Goal: Task Accomplishment & Management: Manage account settings

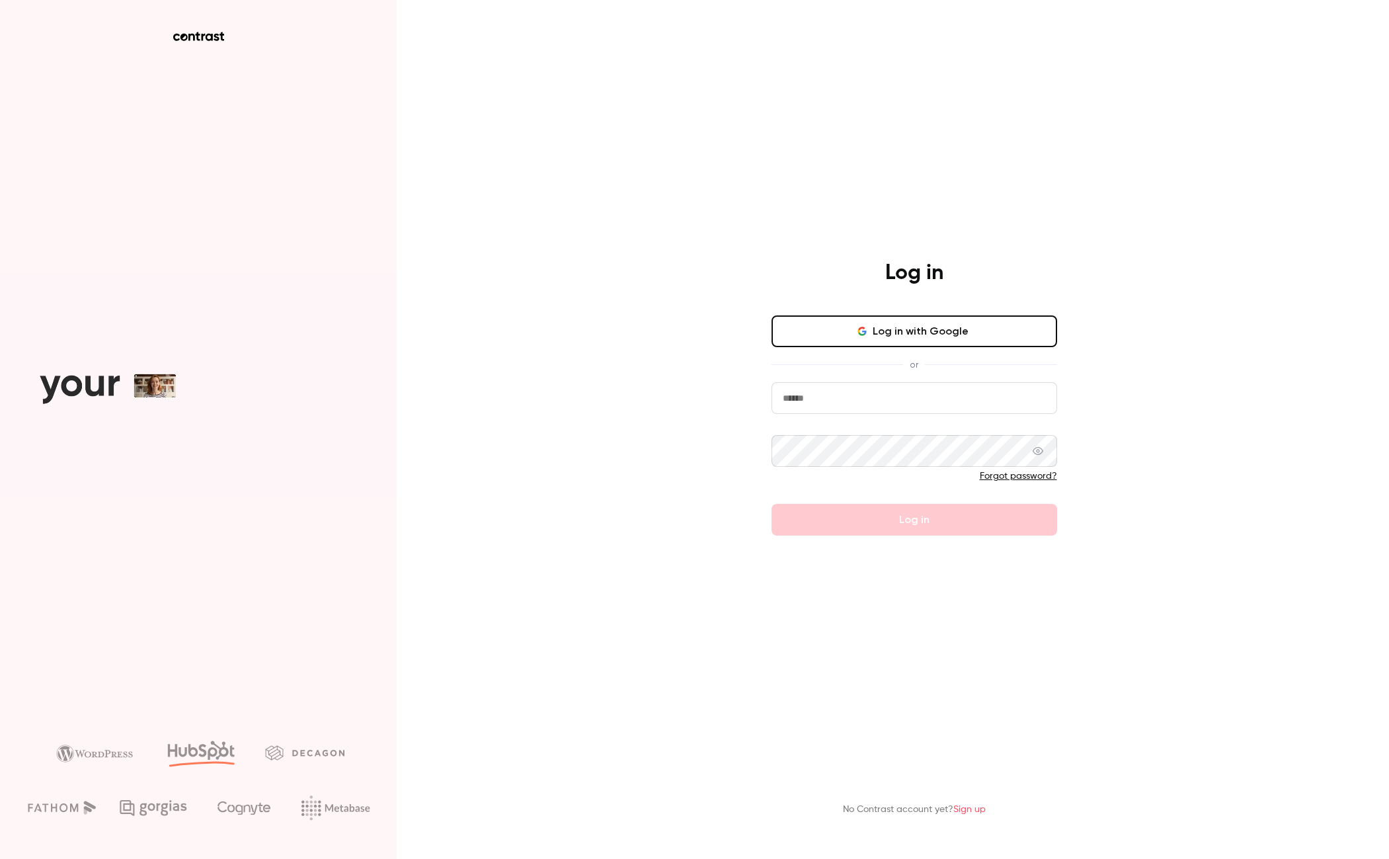
click at [921, 380] on div "Log in with Google or Forgot password? Log in" at bounding box center [915, 425] width 286 height 220
click at [916, 395] on input "email" at bounding box center [915, 398] width 286 height 32
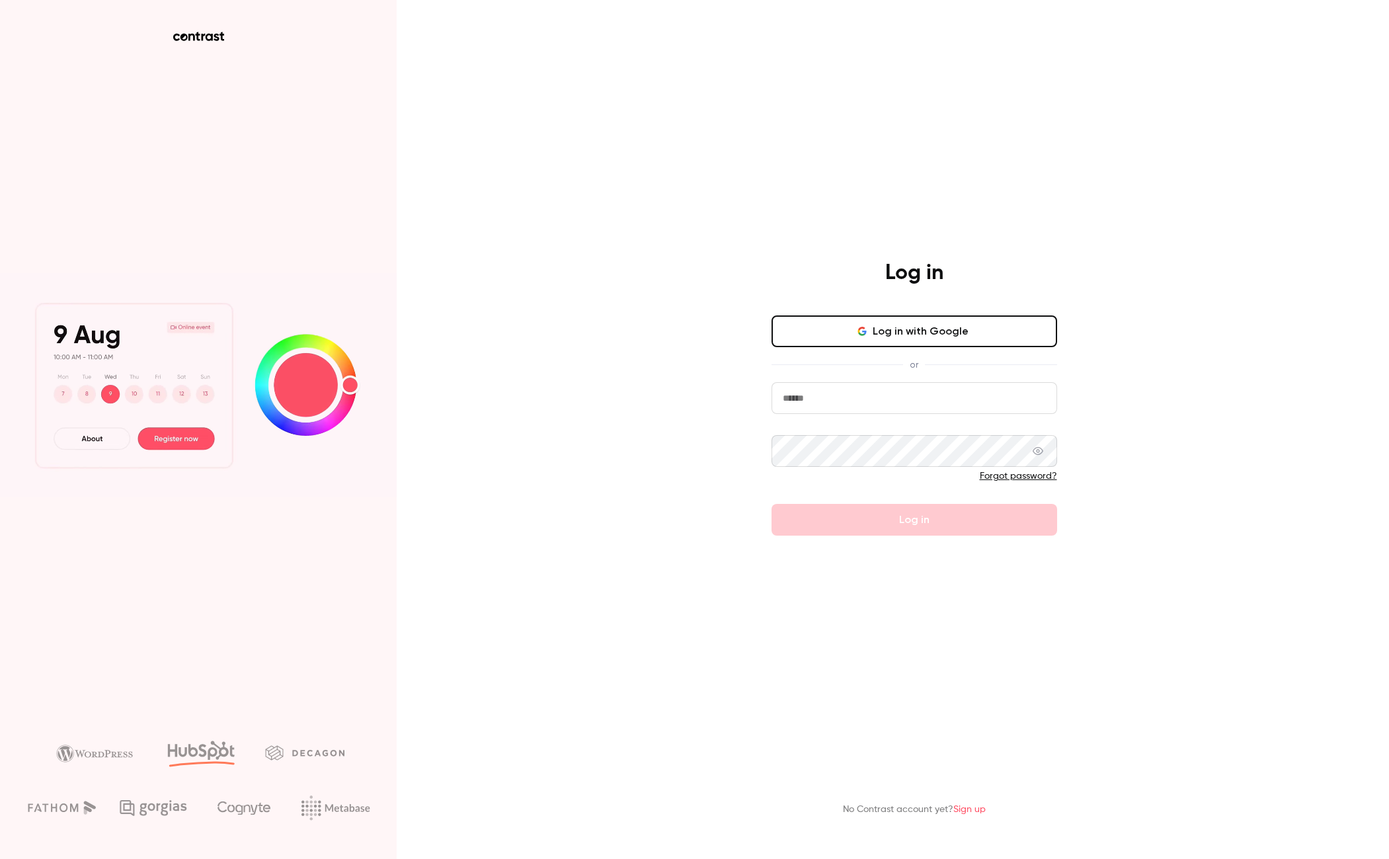
type input "**********"
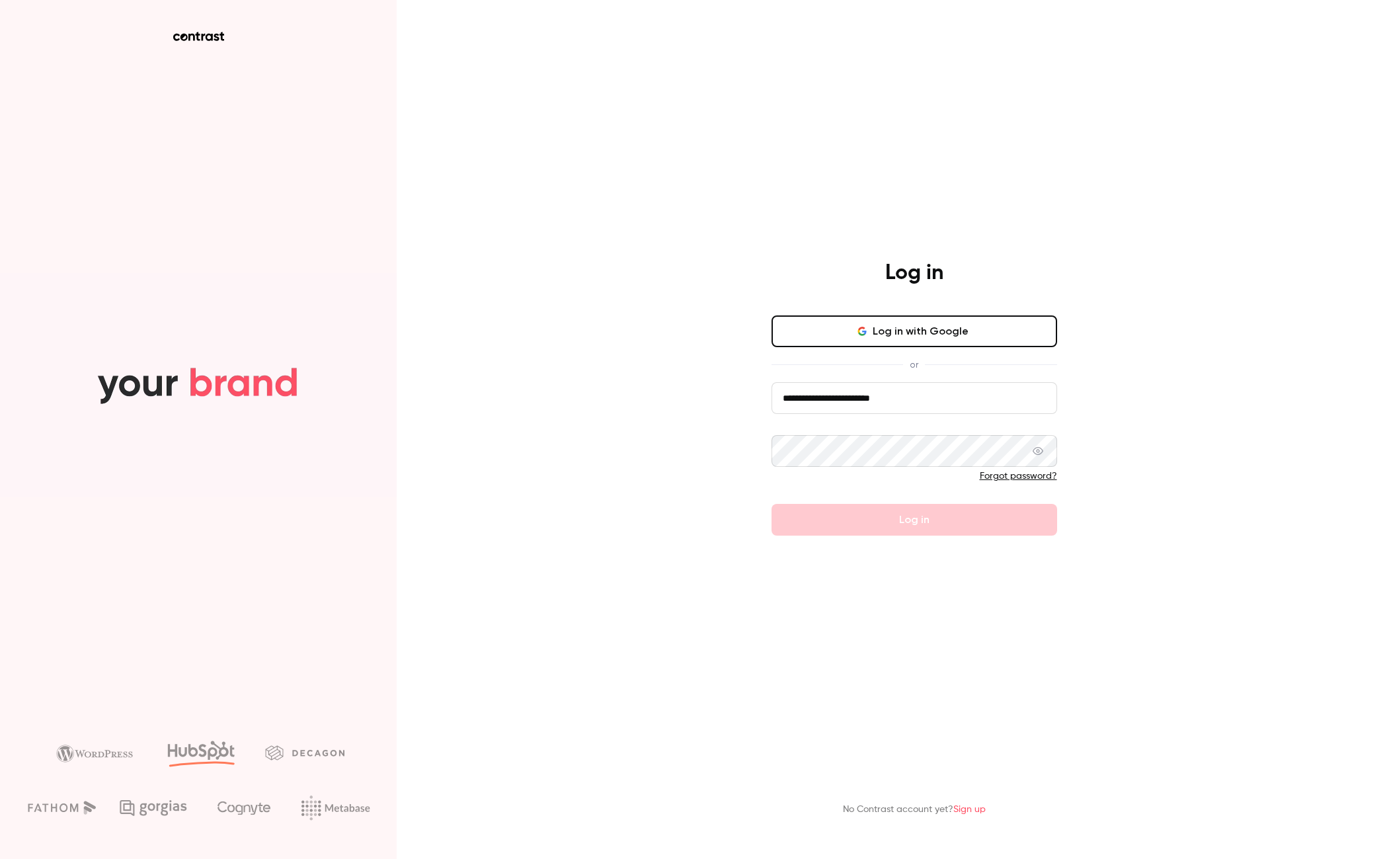
click at [1036, 451] on icon at bounding box center [1038, 451] width 11 height 8
click at [901, 561] on main "**********" at bounding box center [915, 429] width 344 height 859
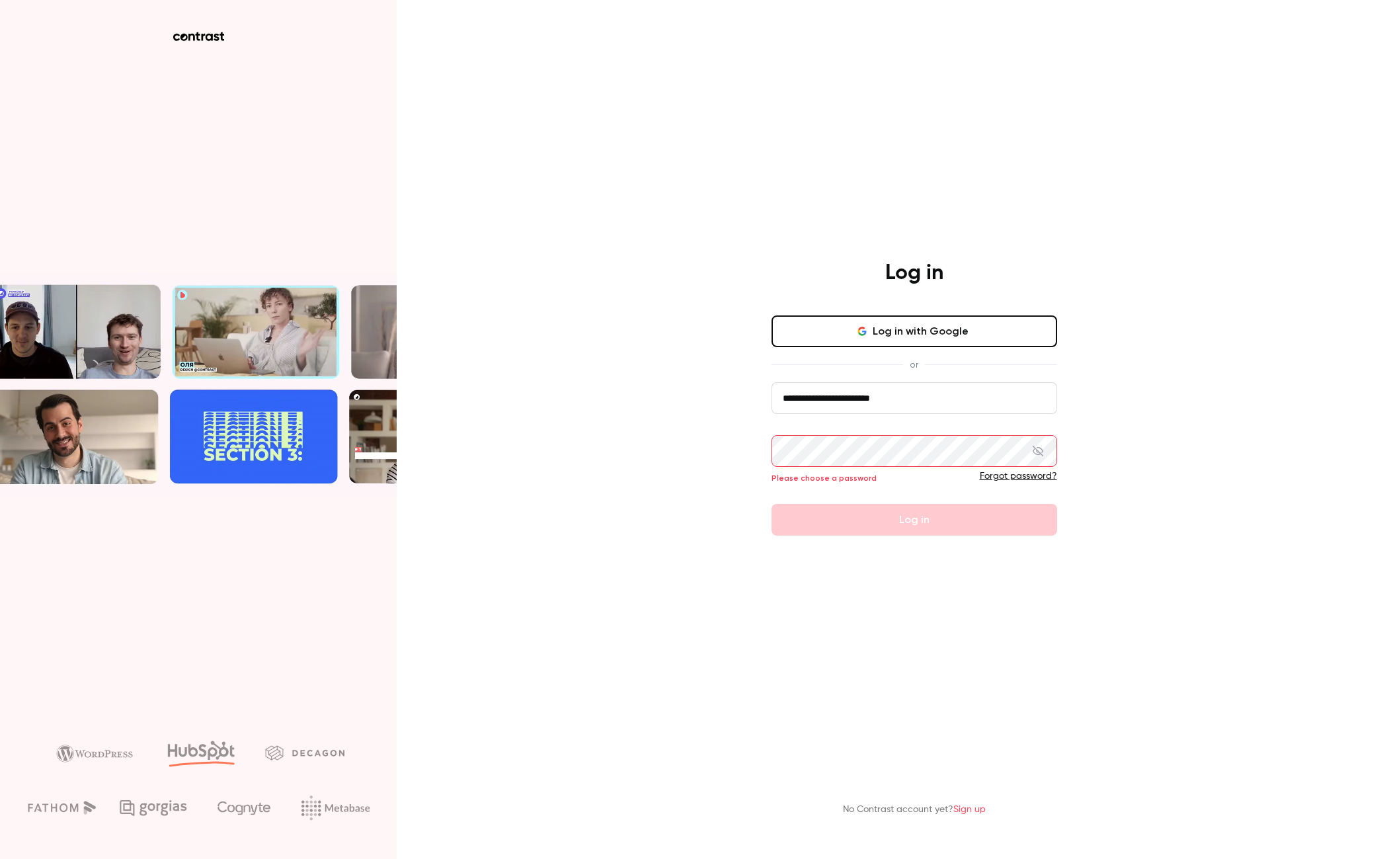
click at [820, 477] on div "Forgot password?" at bounding box center [915, 475] width 286 height 13
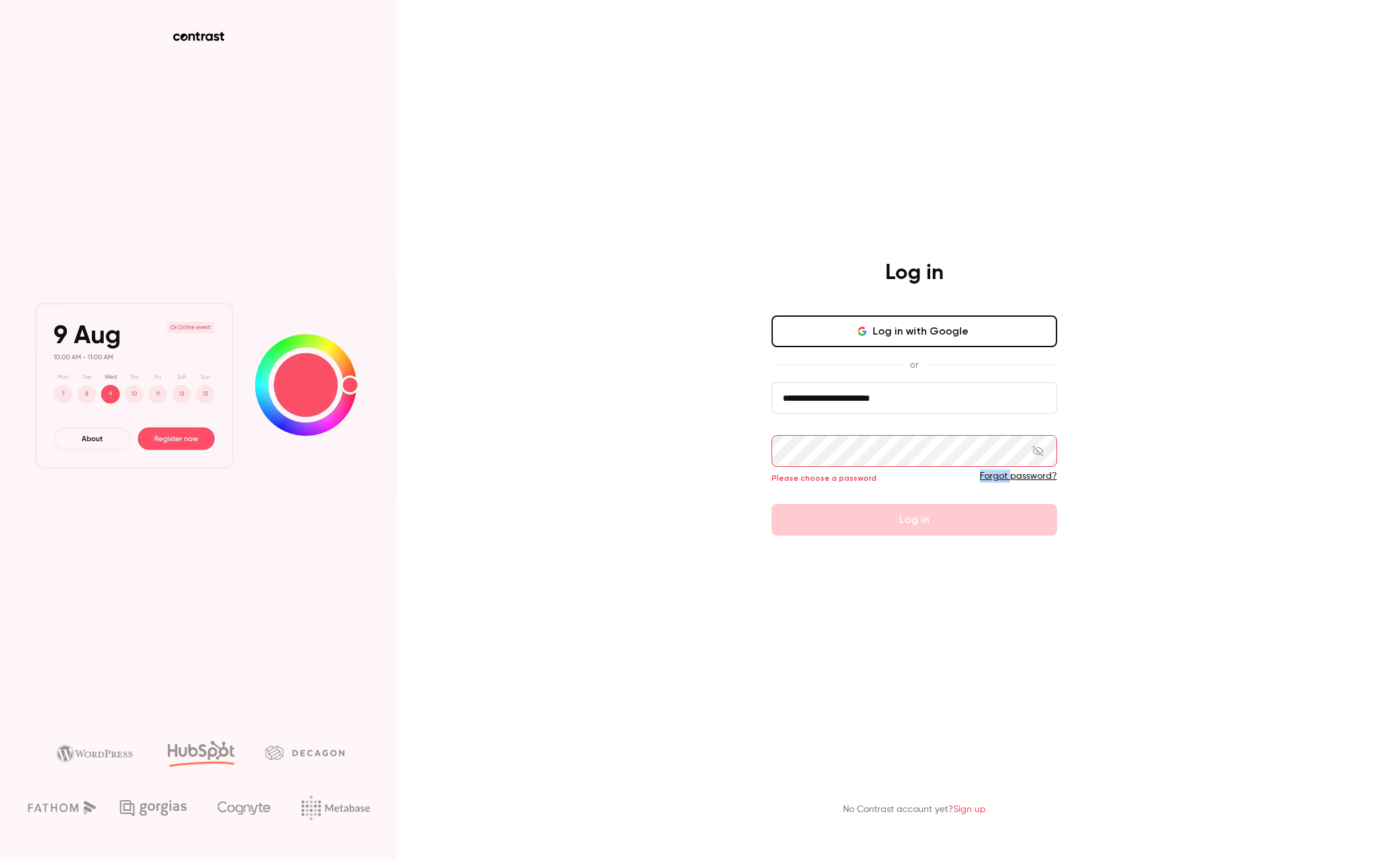
click at [820, 477] on div "Forgot password?" at bounding box center [915, 475] width 286 height 13
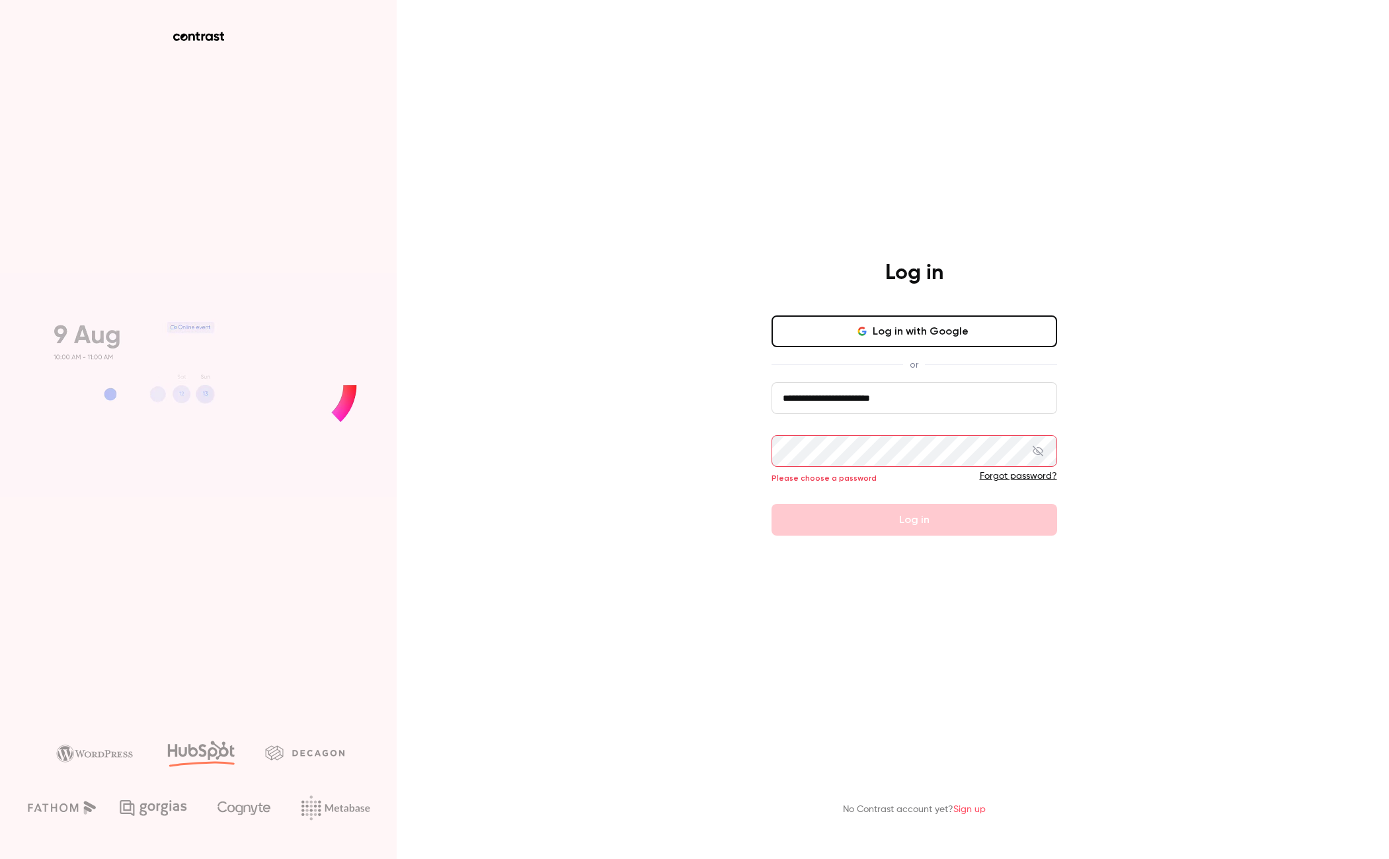
drag, startPoint x: 820, startPoint y: 477, endPoint x: 1185, endPoint y: 370, distance: 380.4
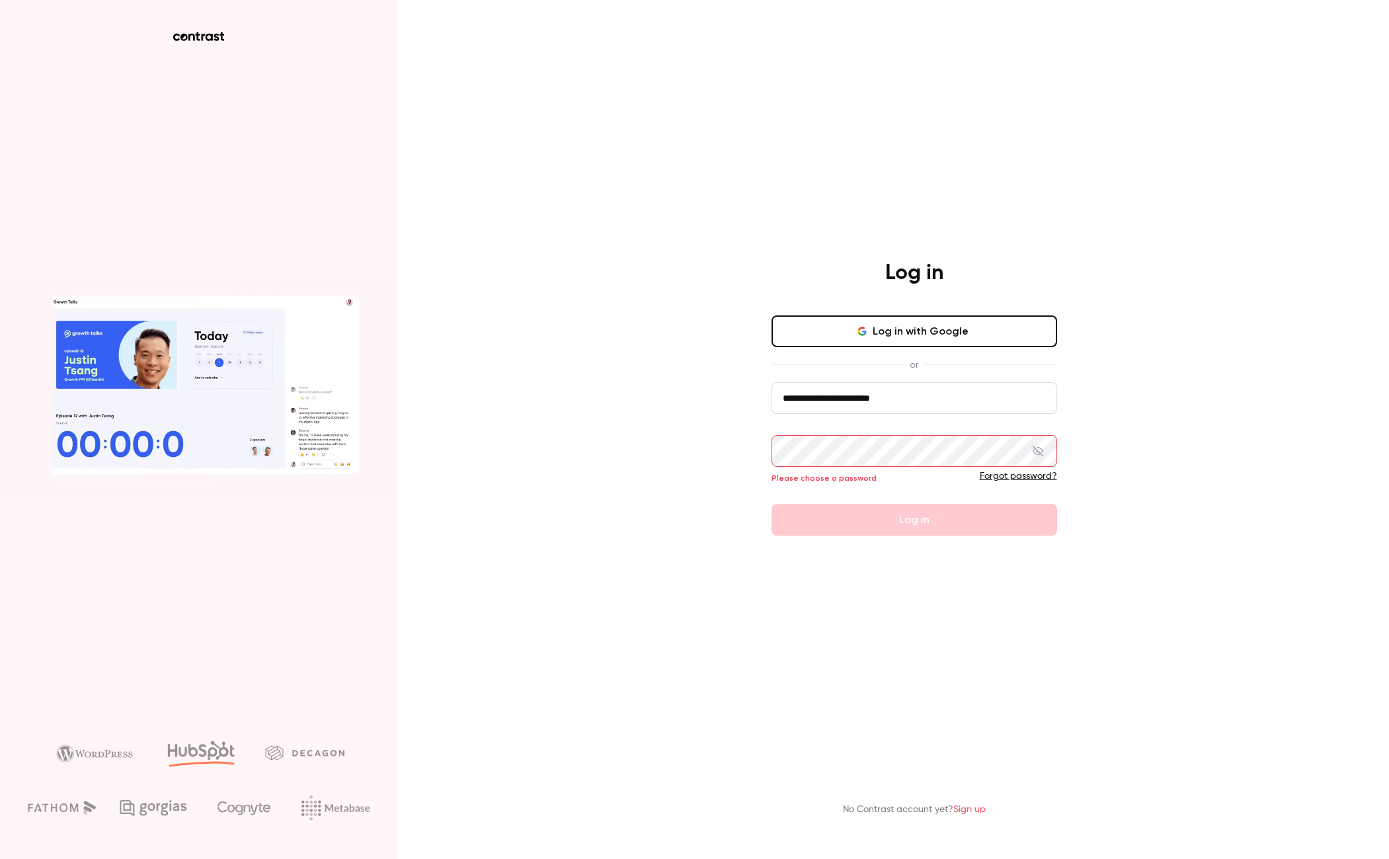
click at [1185, 370] on div "**********" at bounding box center [694, 429] width 1389 height 859
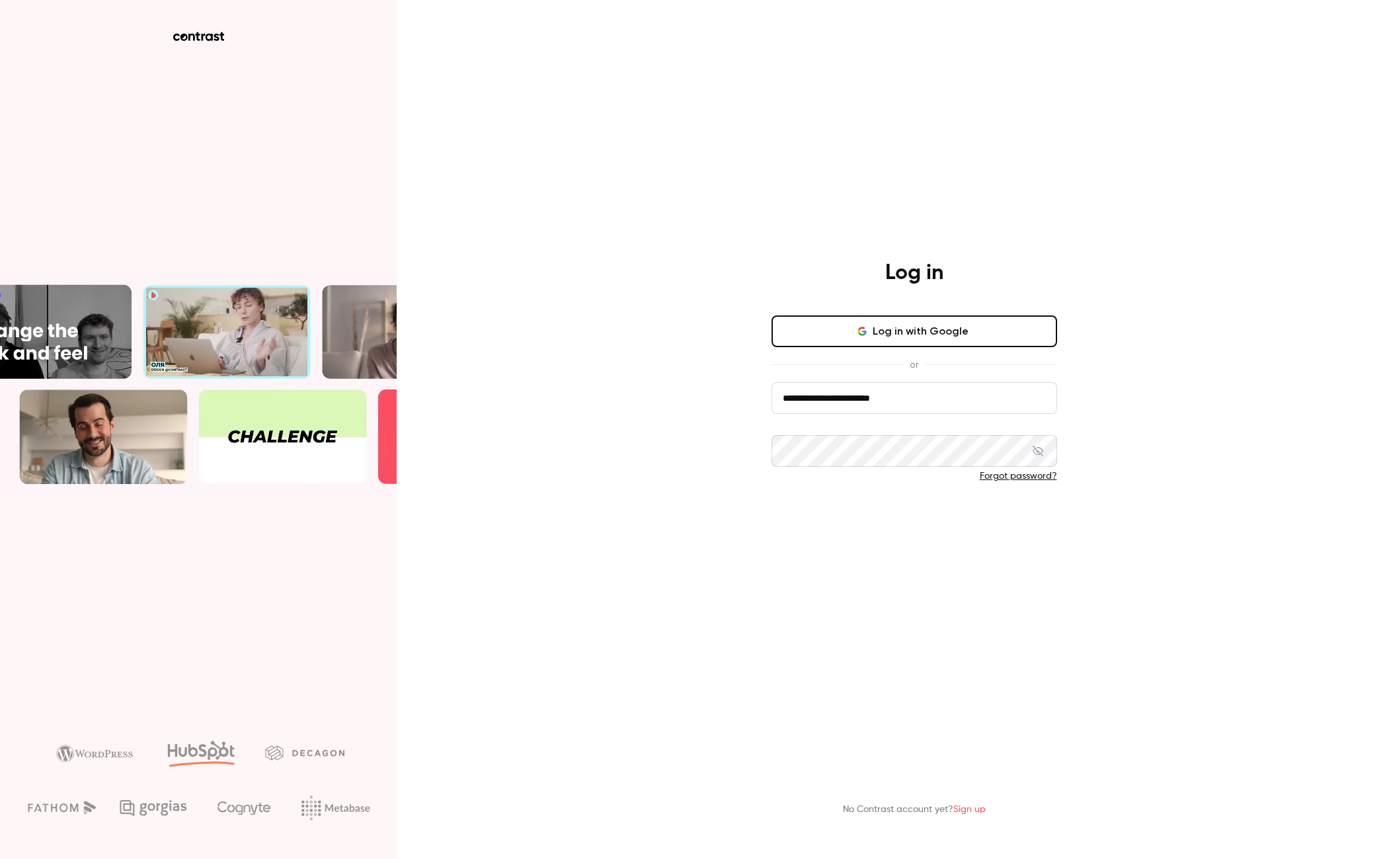
click at [928, 518] on button "Log in" at bounding box center [915, 520] width 286 height 32
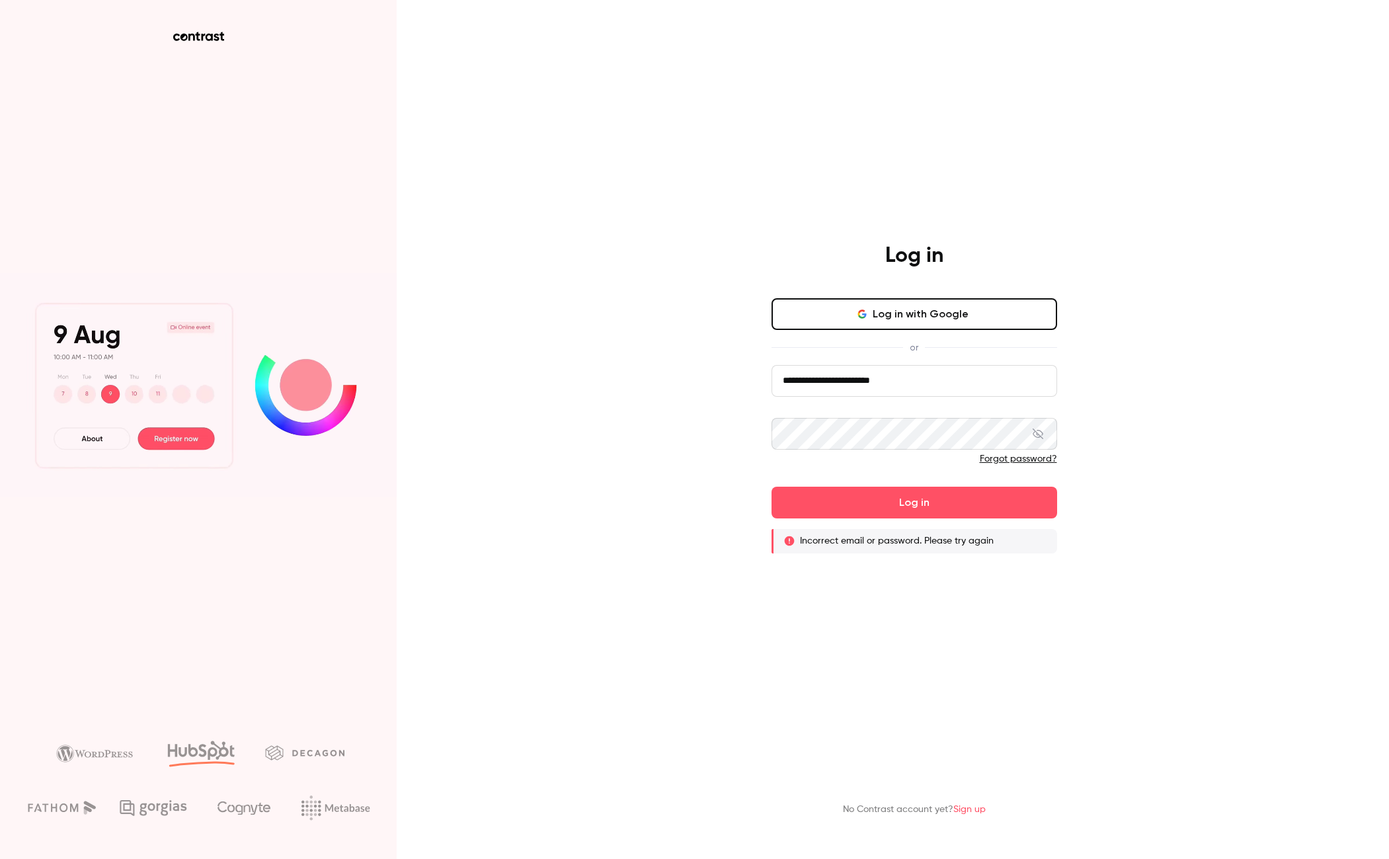
click at [1018, 450] on div at bounding box center [915, 446] width 286 height 56
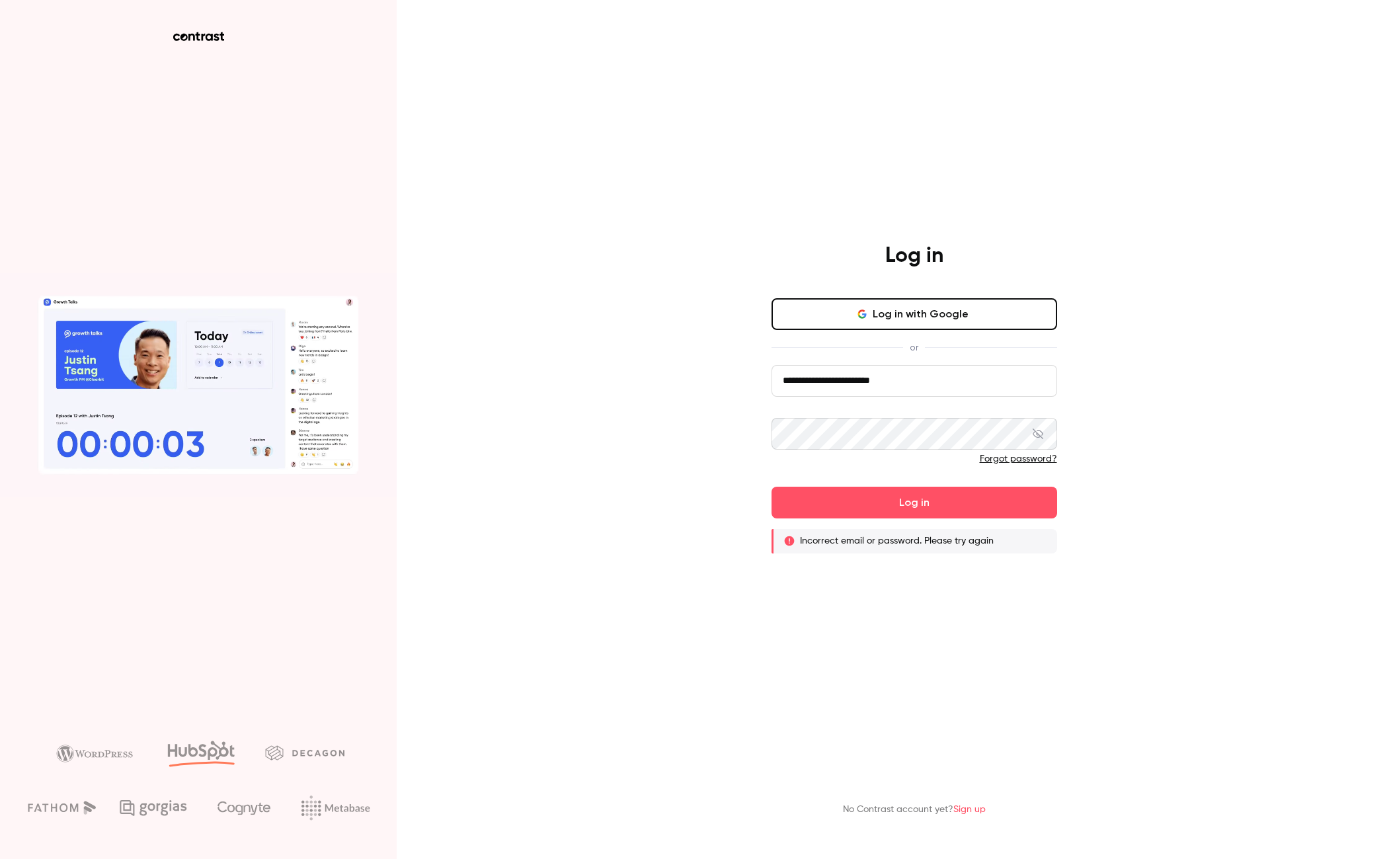
click at [1017, 461] on link "Forgot password?" at bounding box center [1018, 458] width 77 height 9
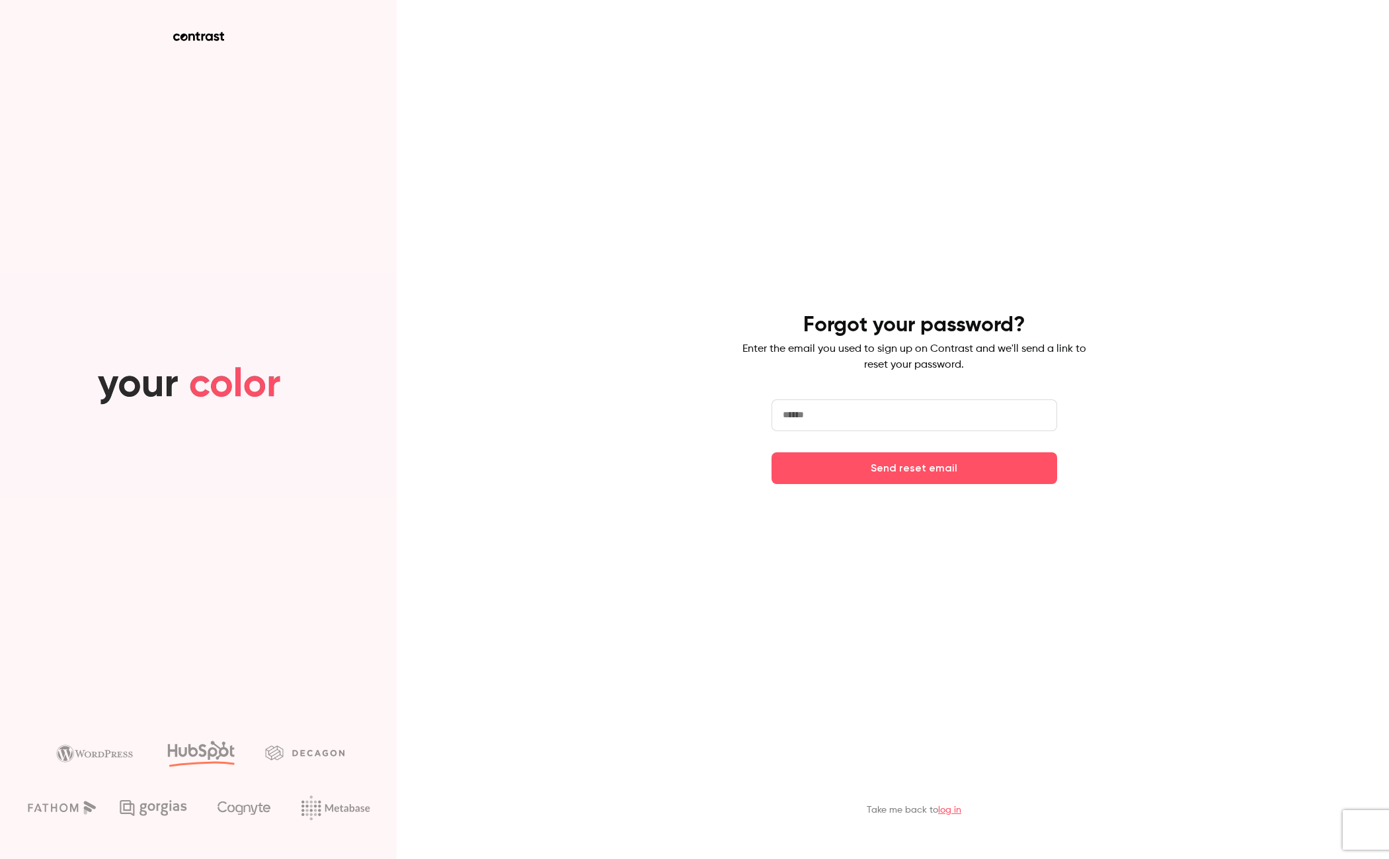
click at [982, 423] on input "email" at bounding box center [915, 415] width 286 height 32
type input "**********"
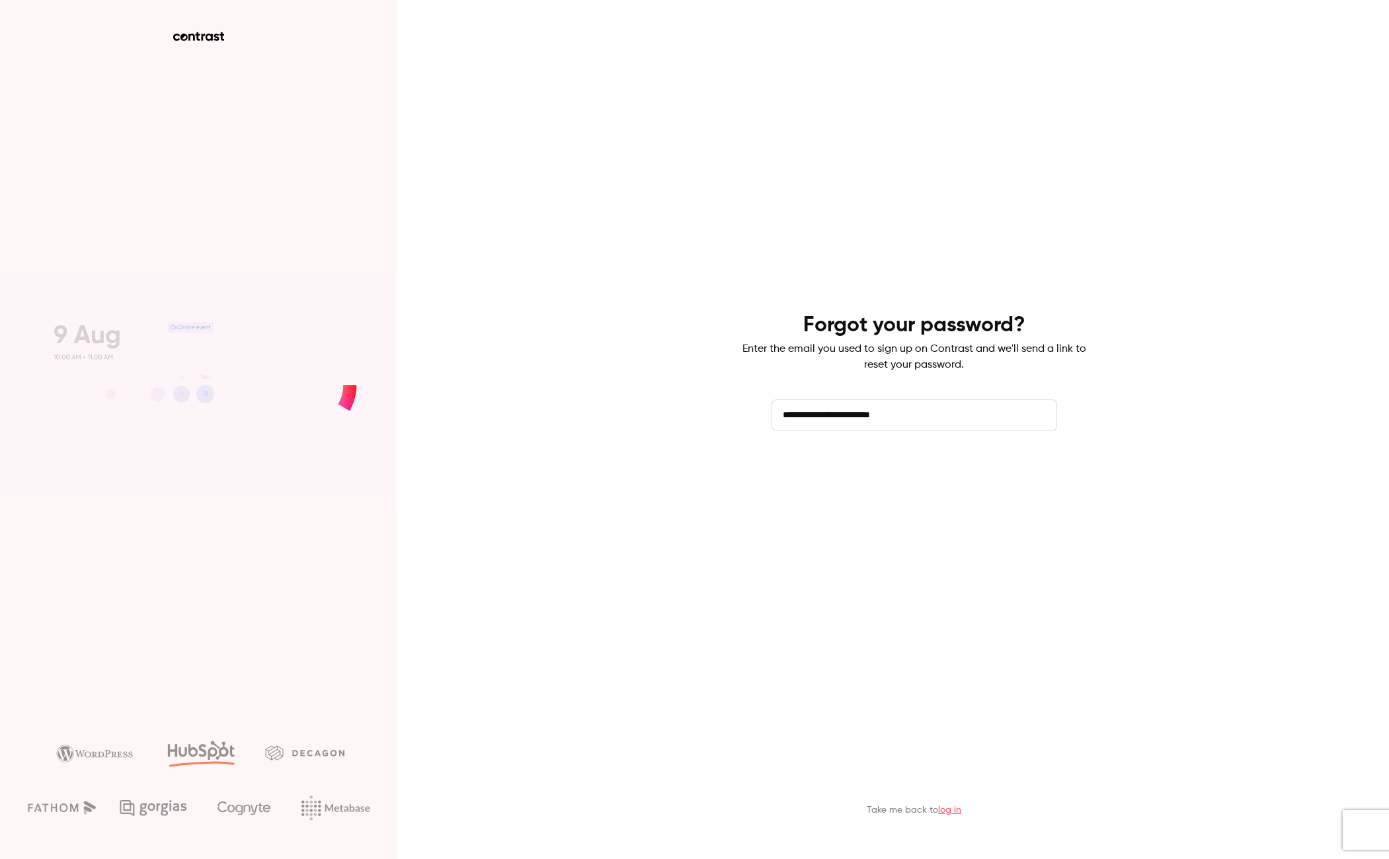
click at [961, 463] on button "Send reset email" at bounding box center [915, 468] width 286 height 32
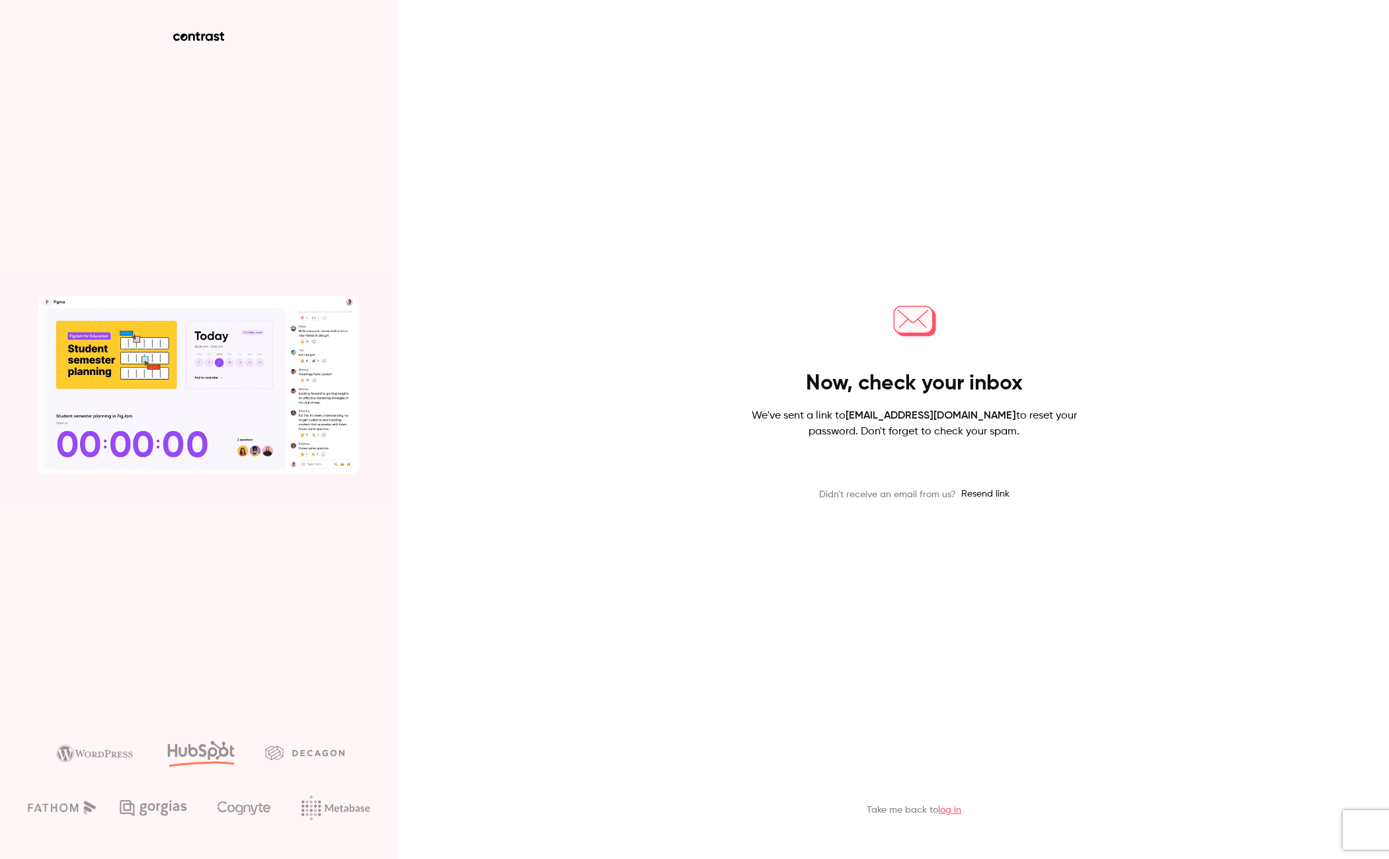
click at [484, 180] on div "Now, check your inbox We've sent a link to [PERSON_NAME][EMAIL_ADDRESS][DOMAIN_…" at bounding box center [694, 429] width 1389 height 859
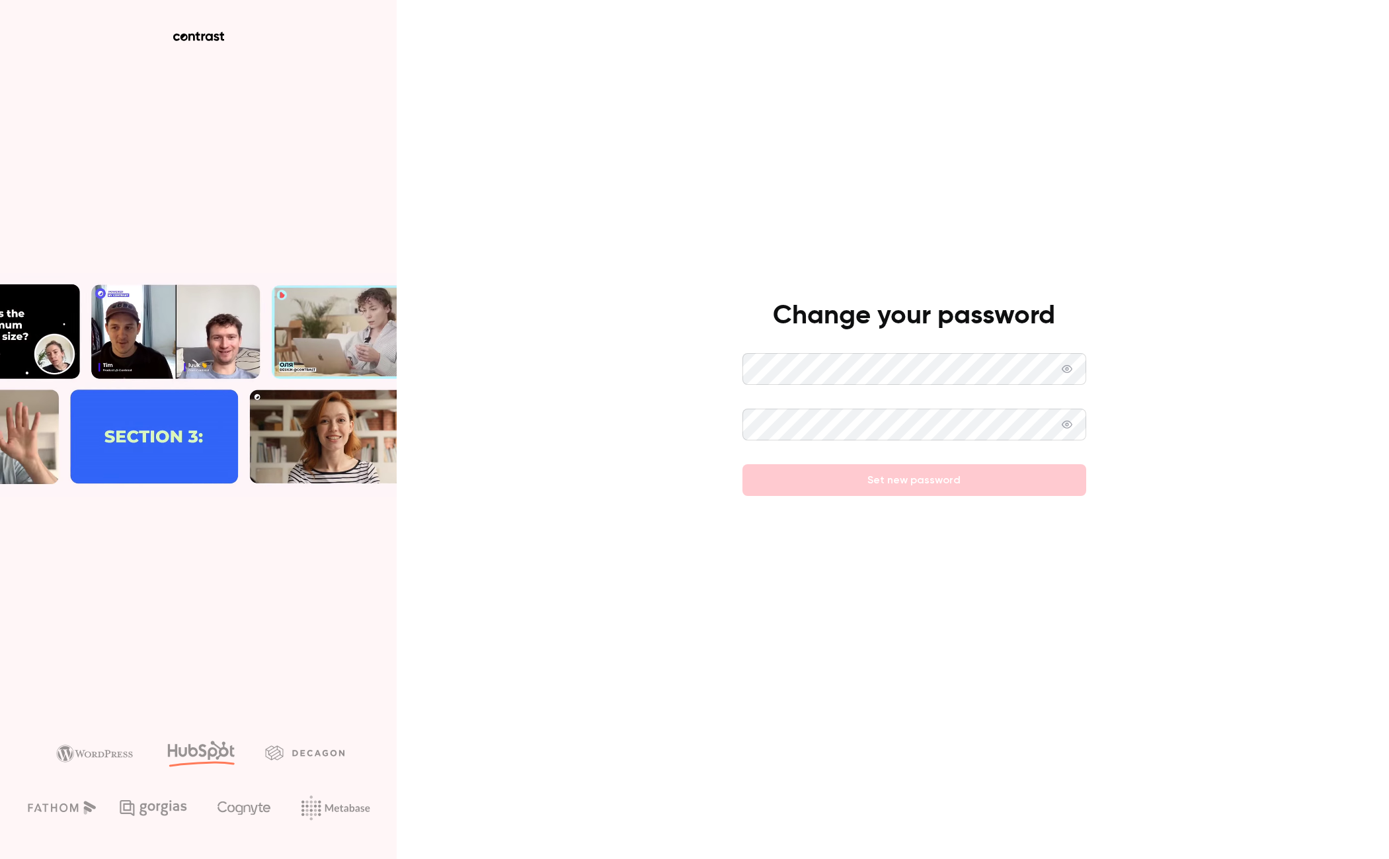
click at [811, 390] on div at bounding box center [915, 397] width 344 height 21
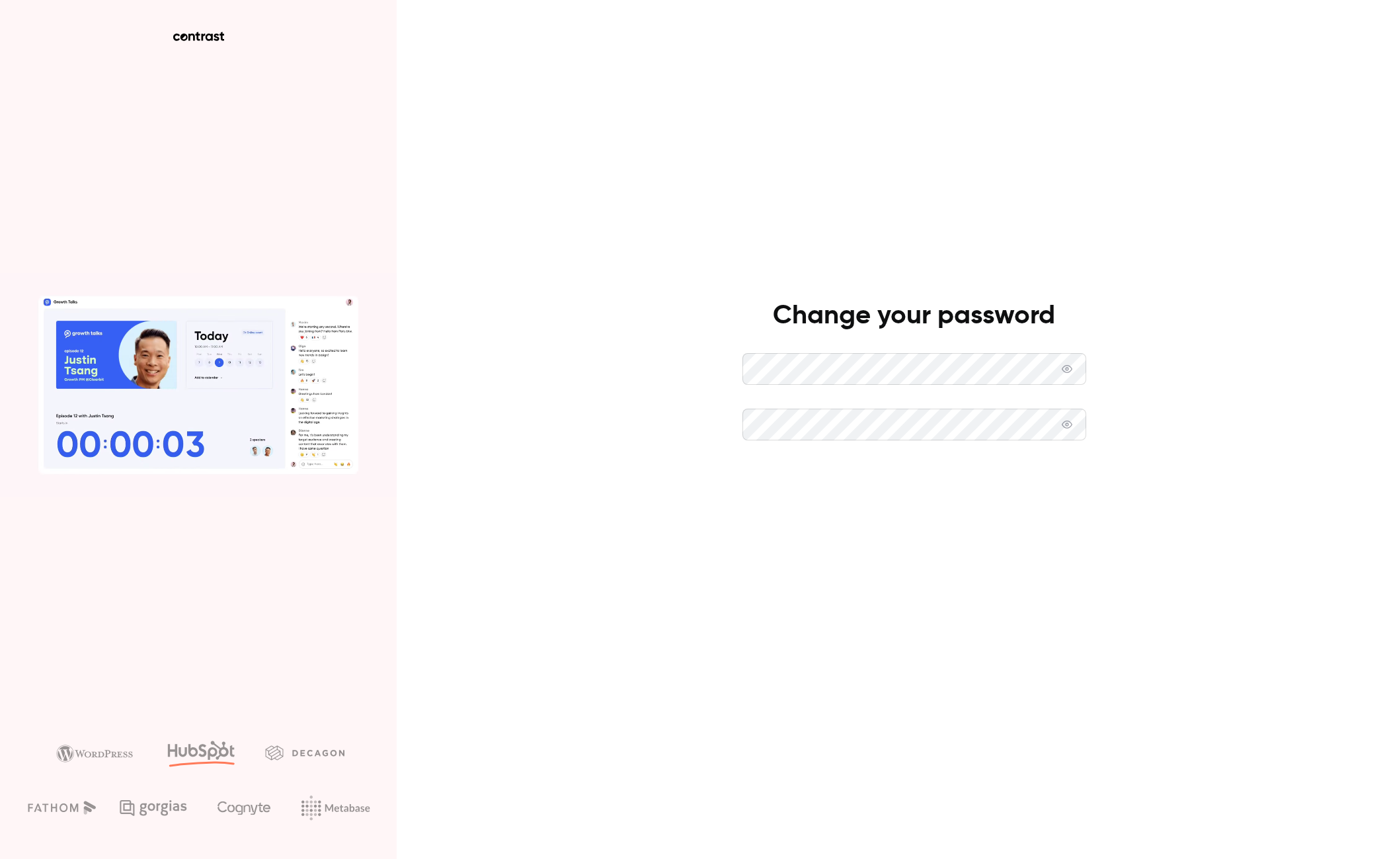
click at [893, 475] on button "Set new password" at bounding box center [915, 480] width 344 height 32
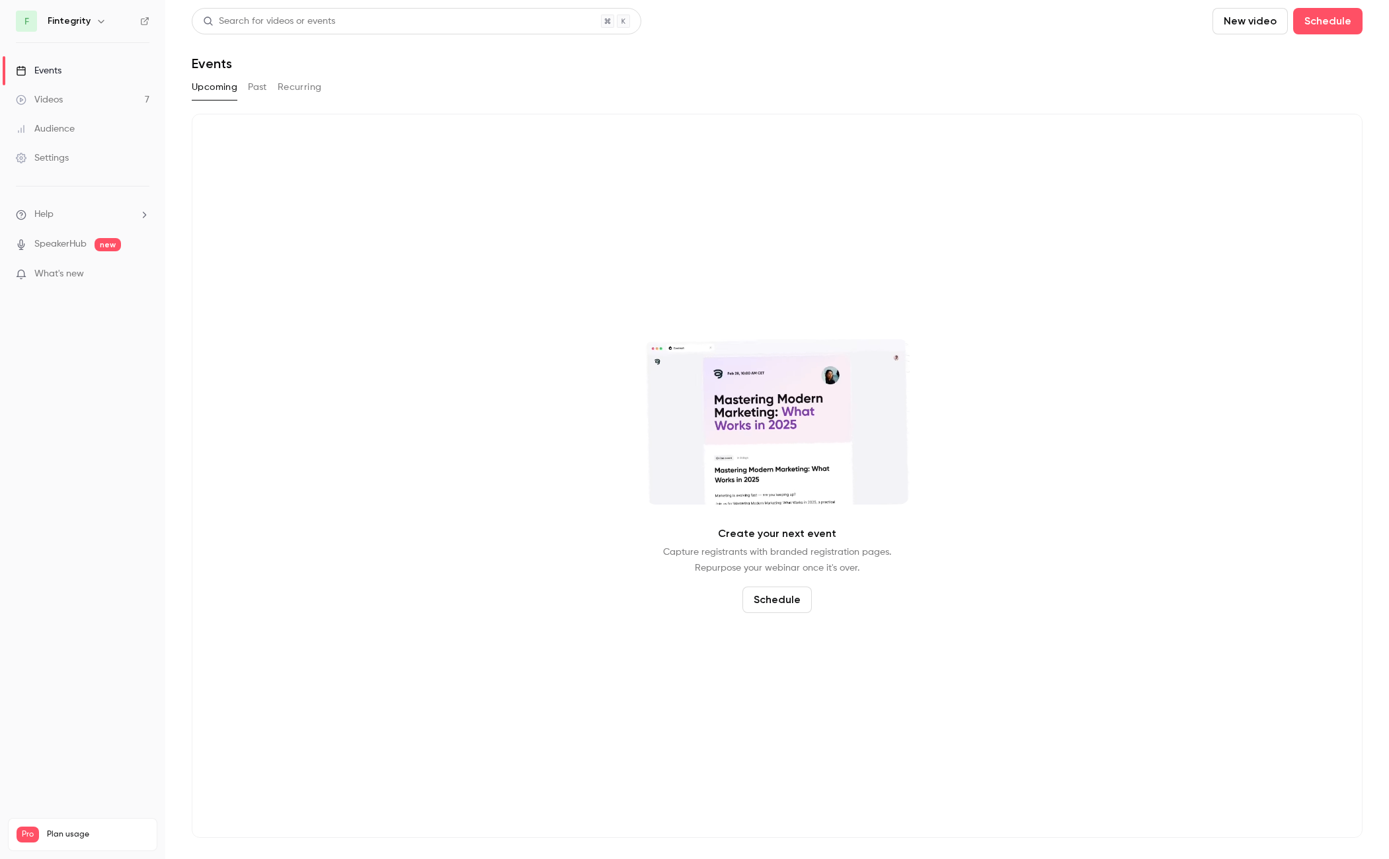
click at [104, 92] on link "Videos 7" at bounding box center [82, 99] width 165 height 29
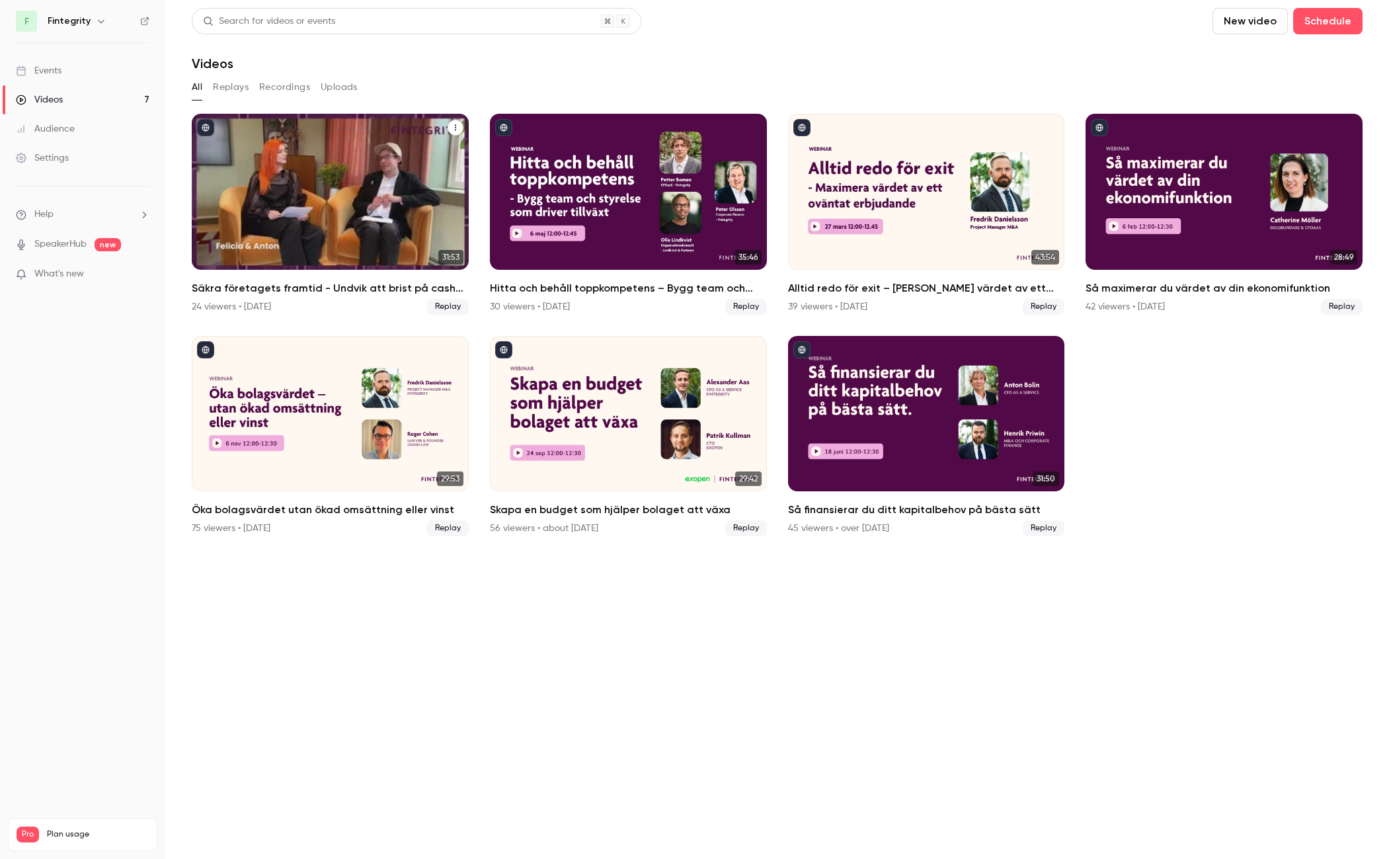
click at [456, 126] on icon "Säkra företagets framtid - Undvik att brist på cash sätter stopp för planerna" at bounding box center [456, 128] width 8 height 8
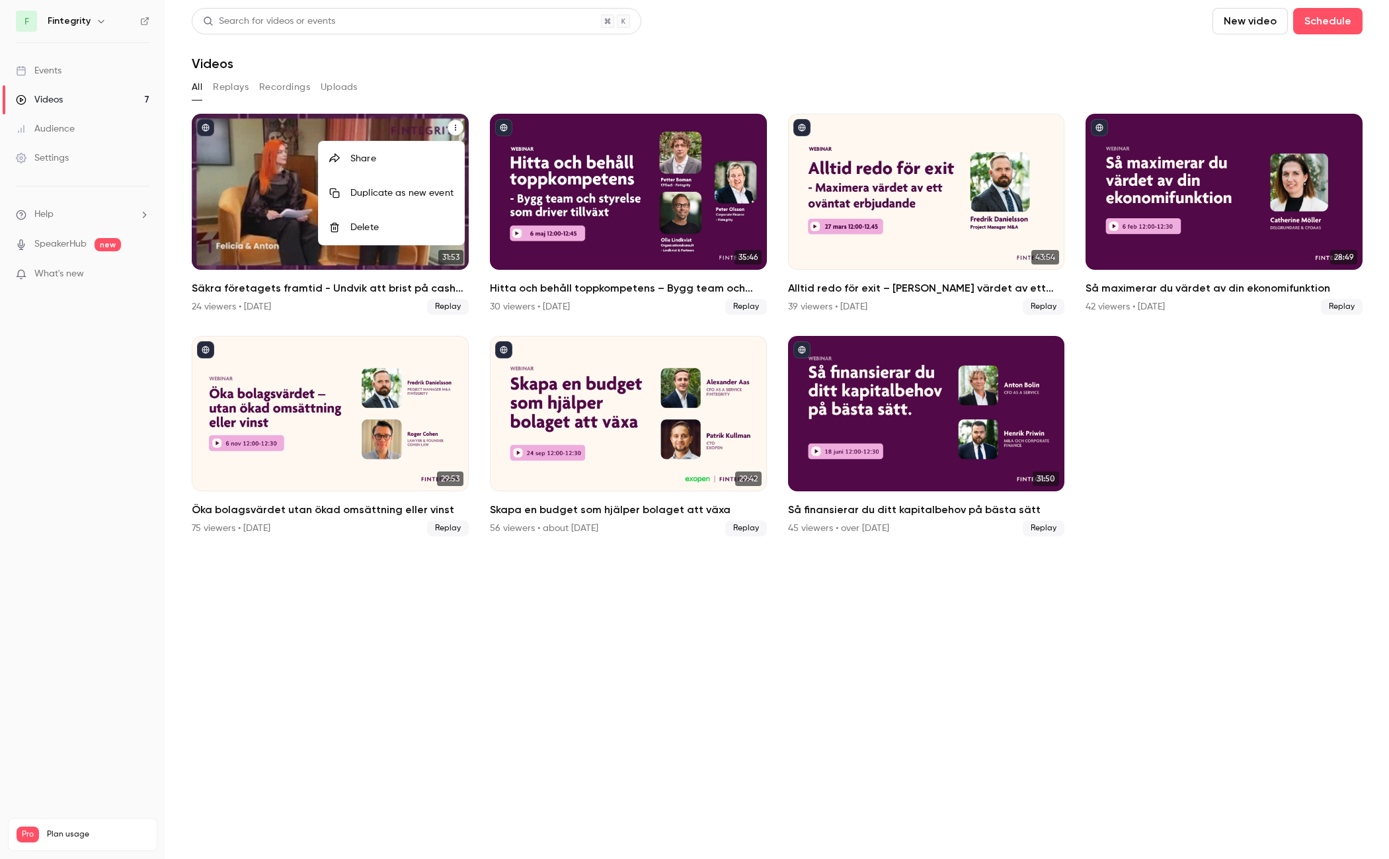
click at [270, 149] on div at bounding box center [694, 429] width 1389 height 859
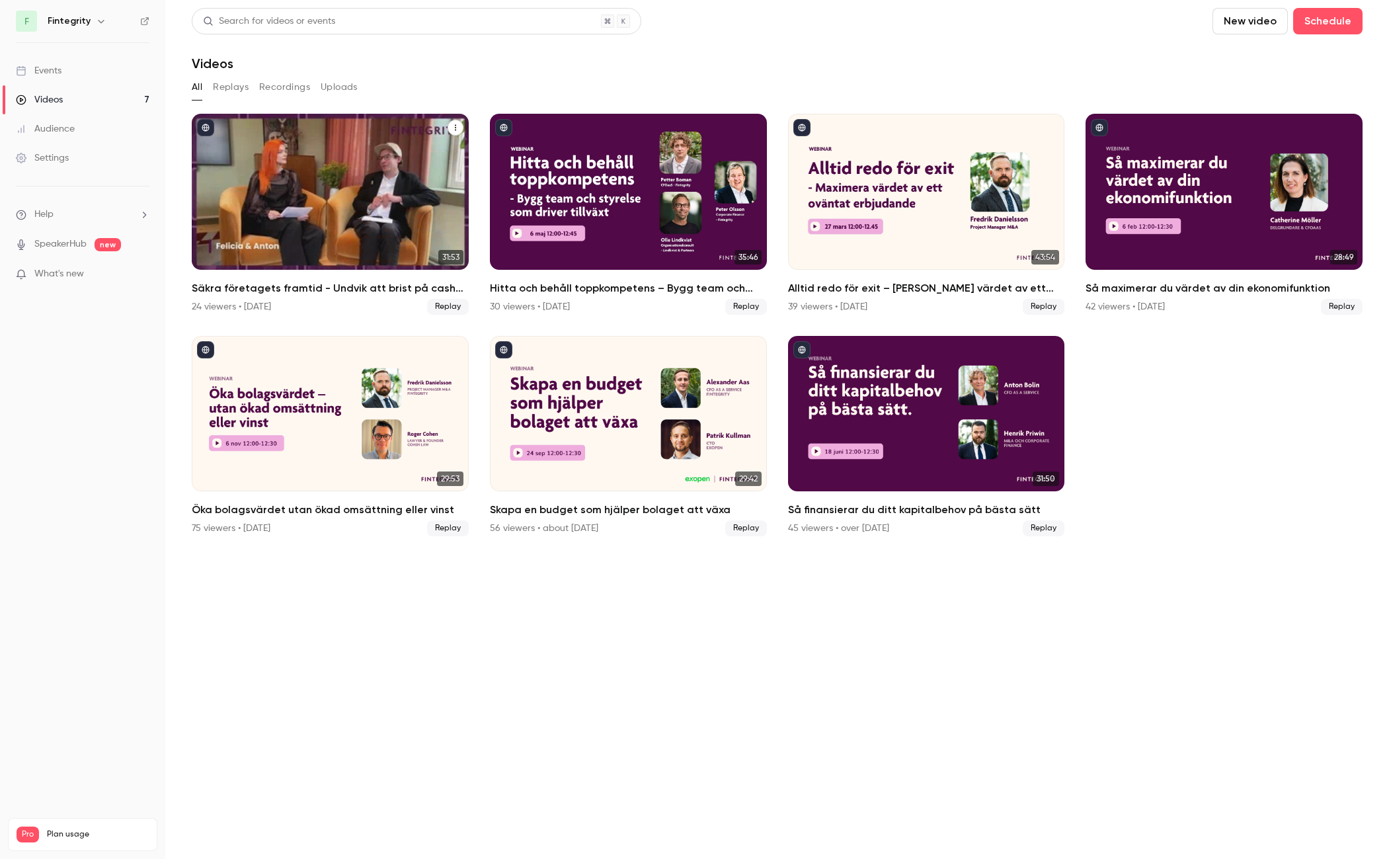
click at [266, 213] on div "Säkra företagets framtid - Undvik att brist på cash sätter stopp för planerna" at bounding box center [330, 192] width 277 height 156
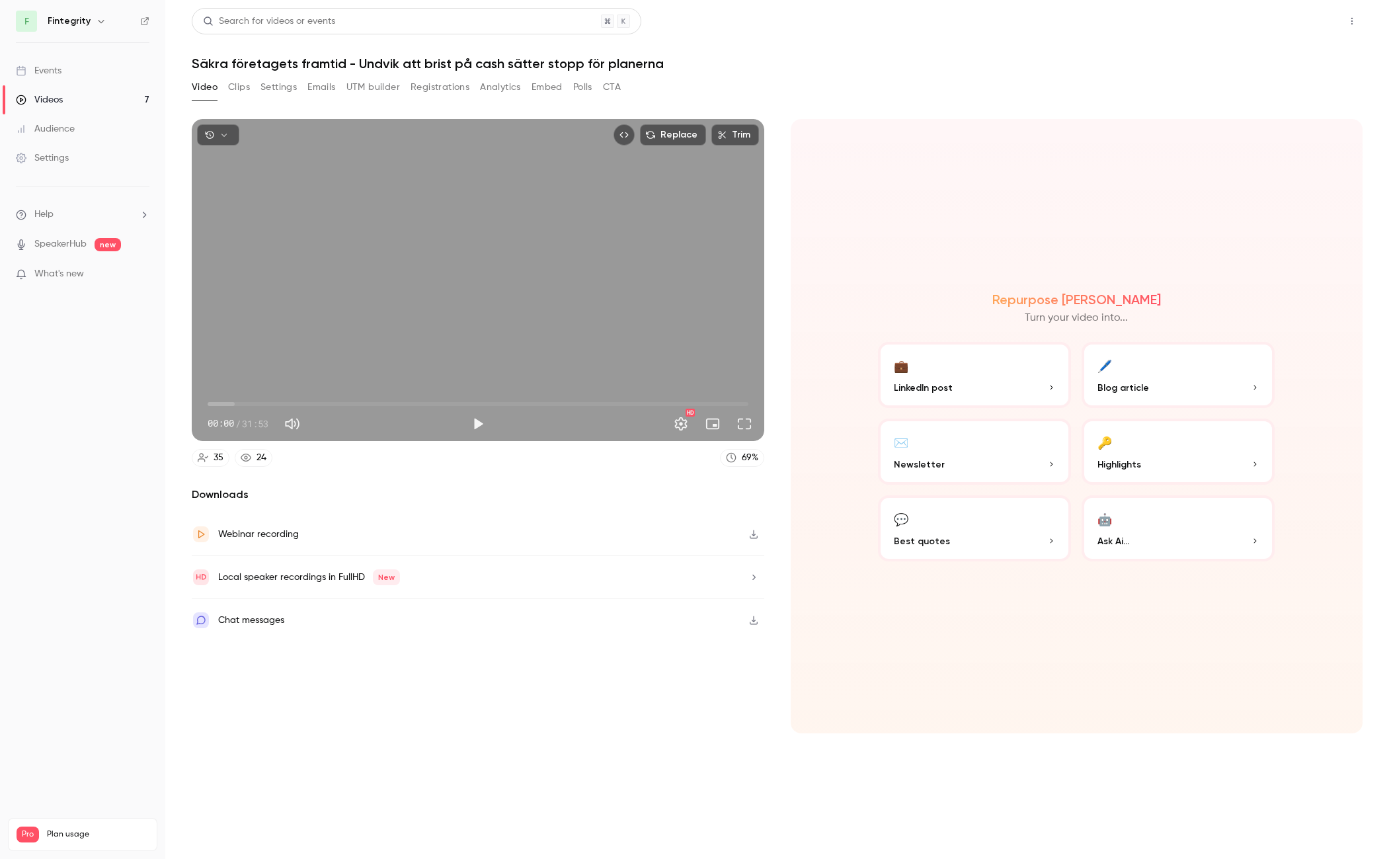
click at [1307, 23] on button "Share" at bounding box center [1305, 21] width 52 height 26
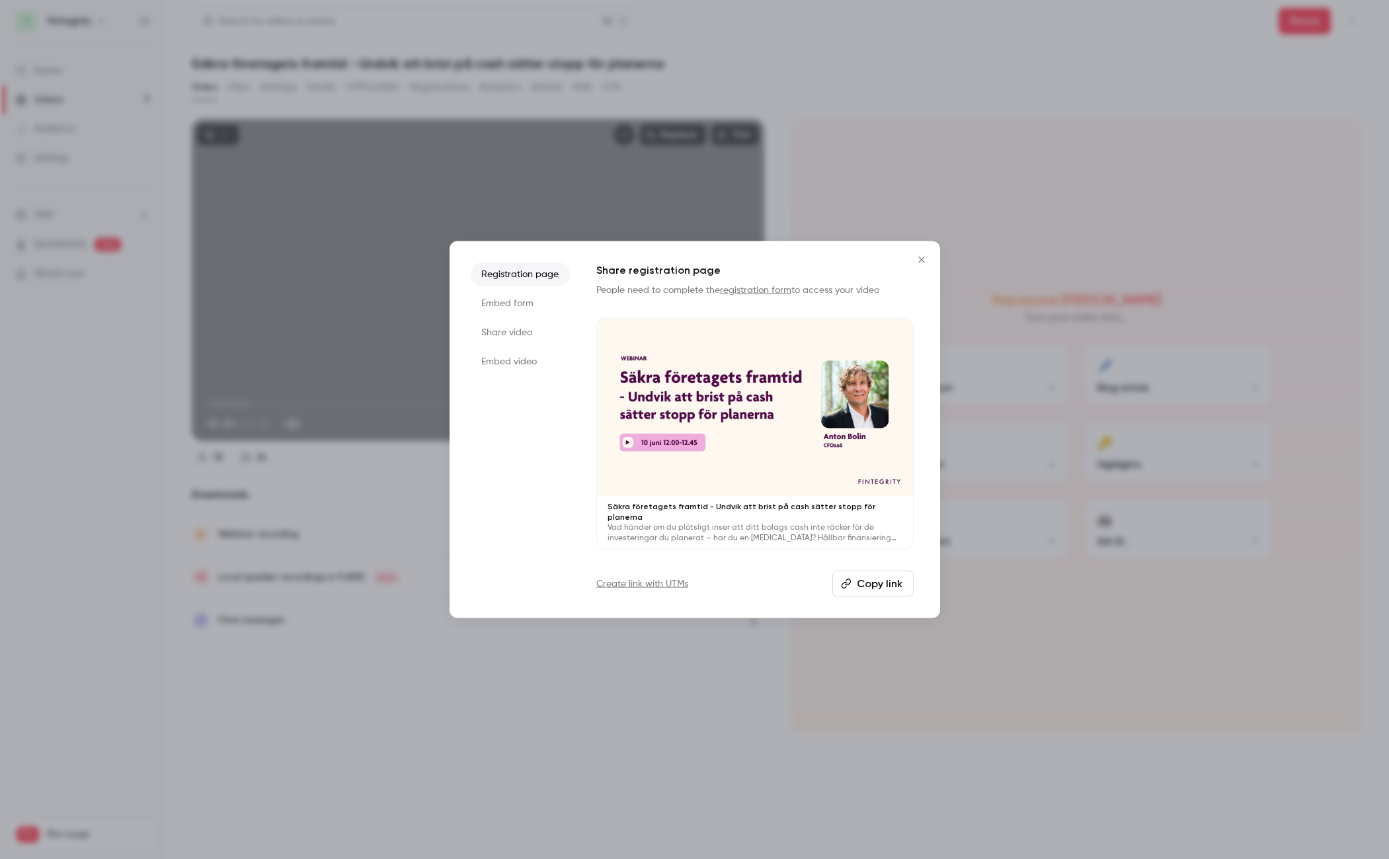
click at [923, 261] on icon "Close" at bounding box center [922, 259] width 16 height 11
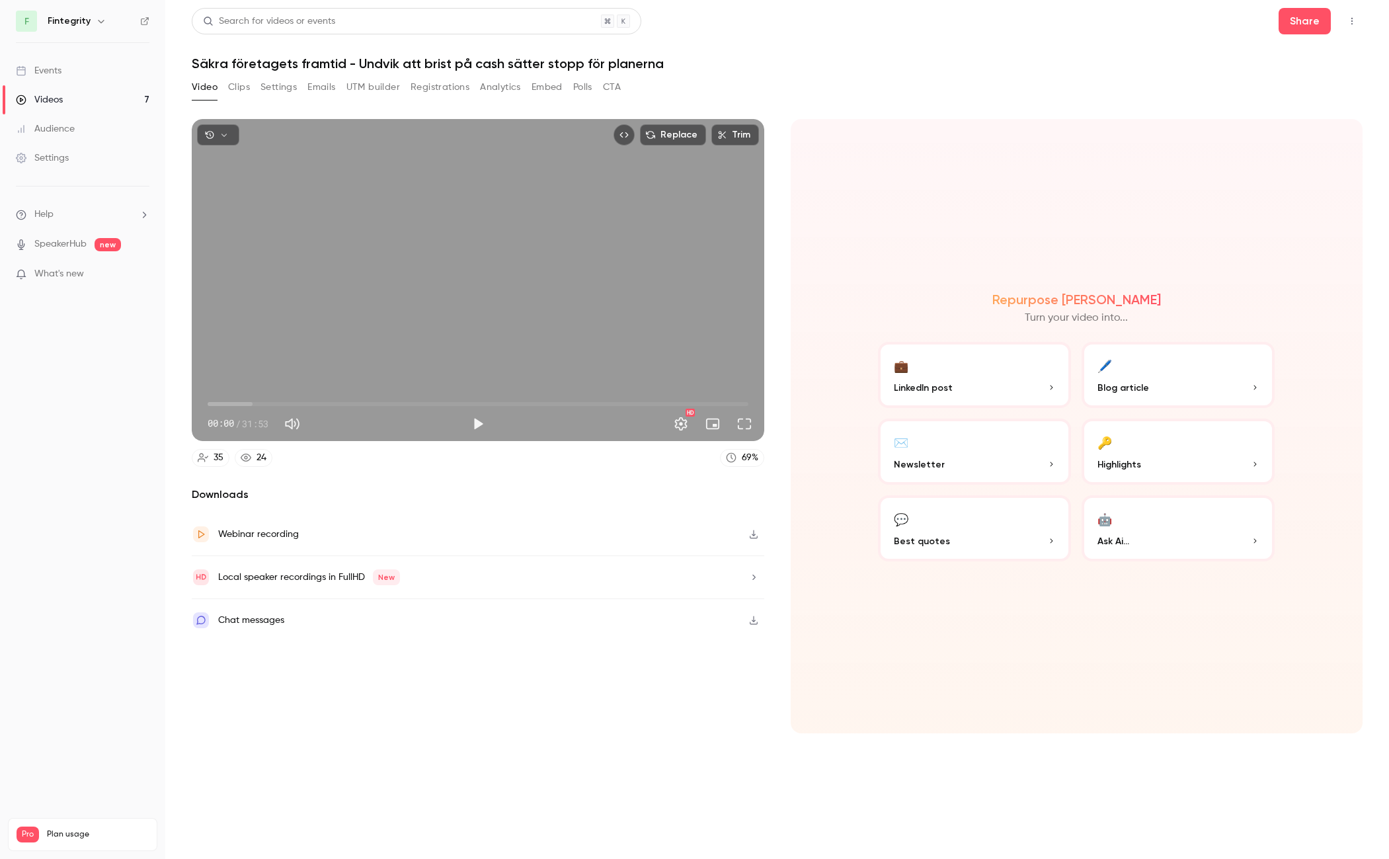
click at [1359, 19] on button "Top Bar Actions" at bounding box center [1352, 21] width 21 height 21
click at [868, 130] on div at bounding box center [694, 429] width 1389 height 859
click at [538, 723] on div "Downloads Webinar recording Local speaker recordings in FullHD New Chat messages" at bounding box center [478, 610] width 573 height 247
click at [680, 423] on button "Settings" at bounding box center [681, 424] width 26 height 26
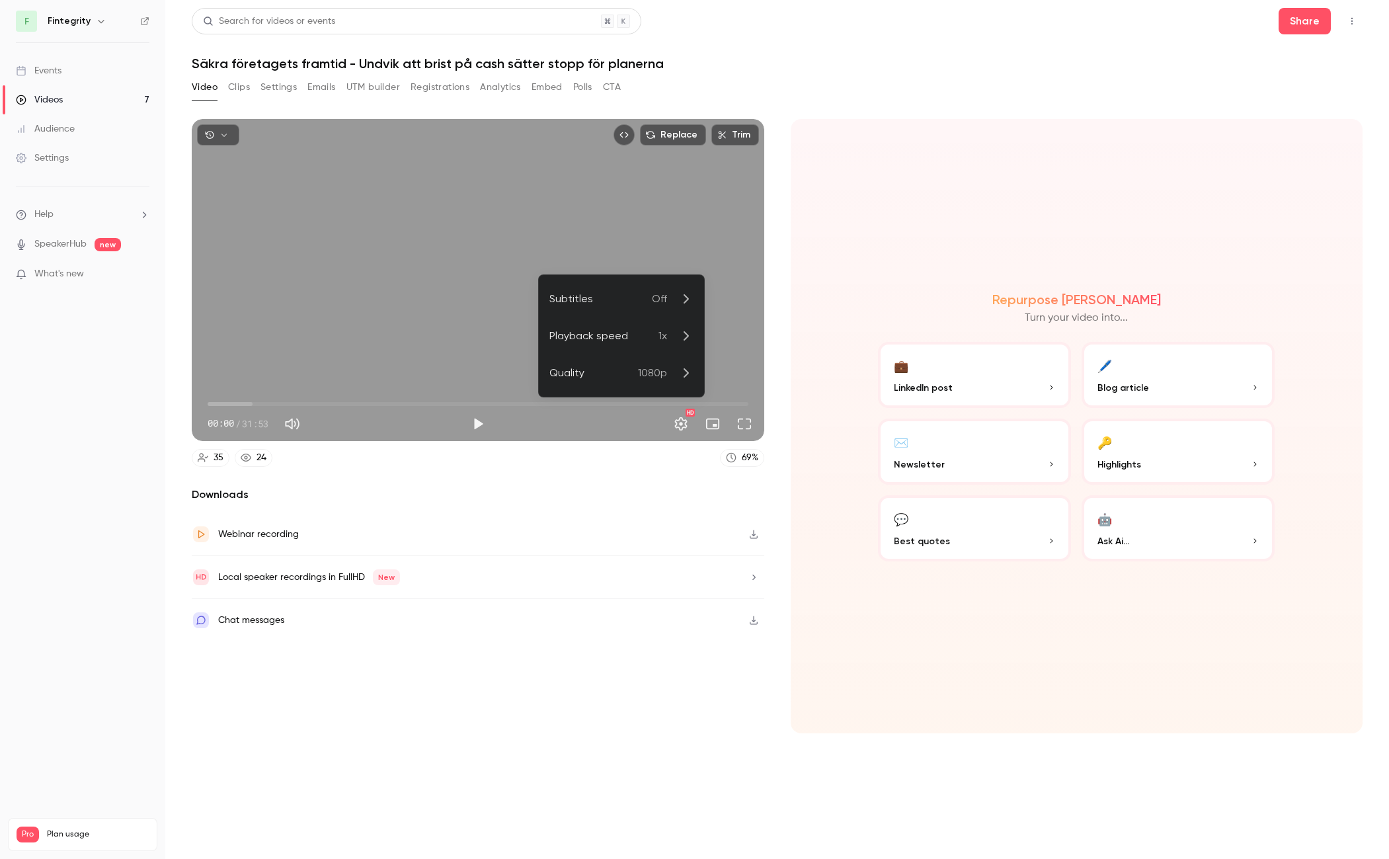
click at [680, 423] on div at bounding box center [694, 429] width 1389 height 859
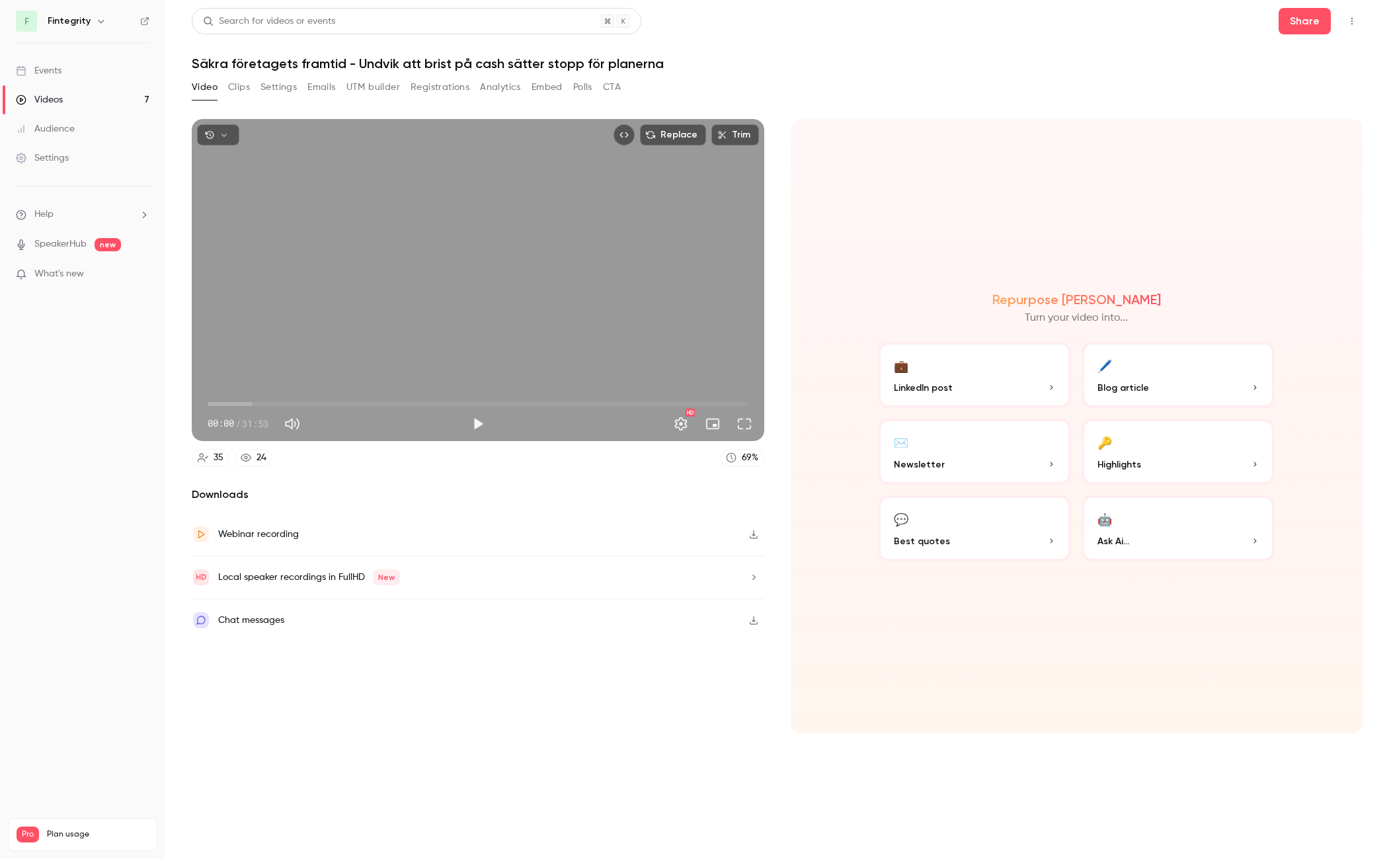
click at [754, 537] on icon "button" at bounding box center [754, 534] width 11 height 9
drag, startPoint x: 873, startPoint y: 72, endPoint x: 817, endPoint y: 196, distance: 136.7
click at [873, 72] on div "Search for videos or events Share Säkra företagets framtid - Undvik att brist p…" at bounding box center [777, 429] width 1171 height 843
